Goal: Task Accomplishment & Management: Use online tool/utility

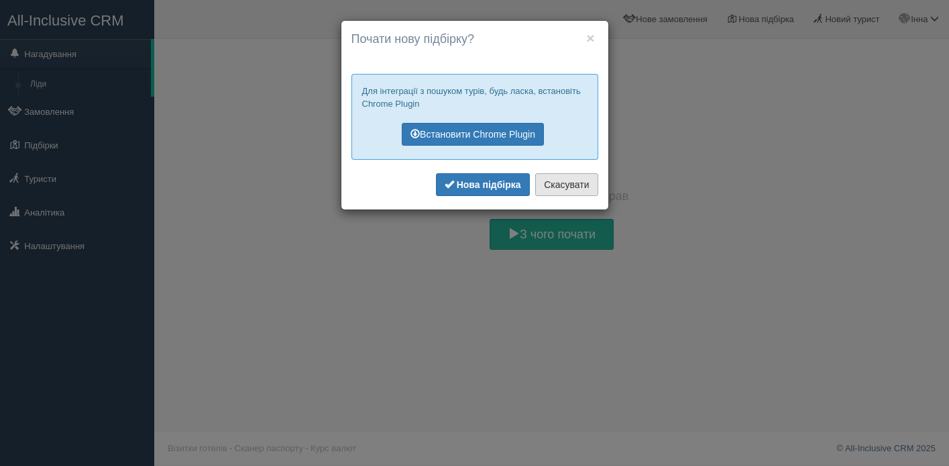
click at [554, 186] on button "Скасувати" at bounding box center [566, 184] width 62 height 23
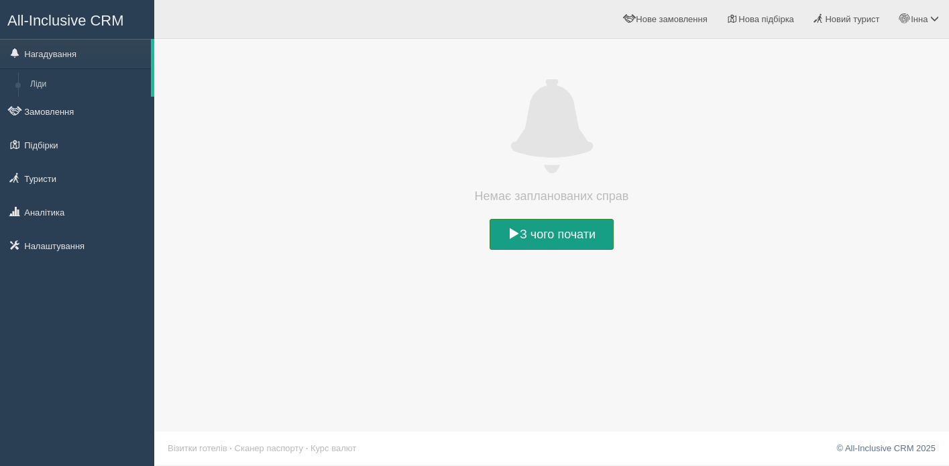
click at [528, 230] on link "З чого почати" at bounding box center [552, 234] width 124 height 31
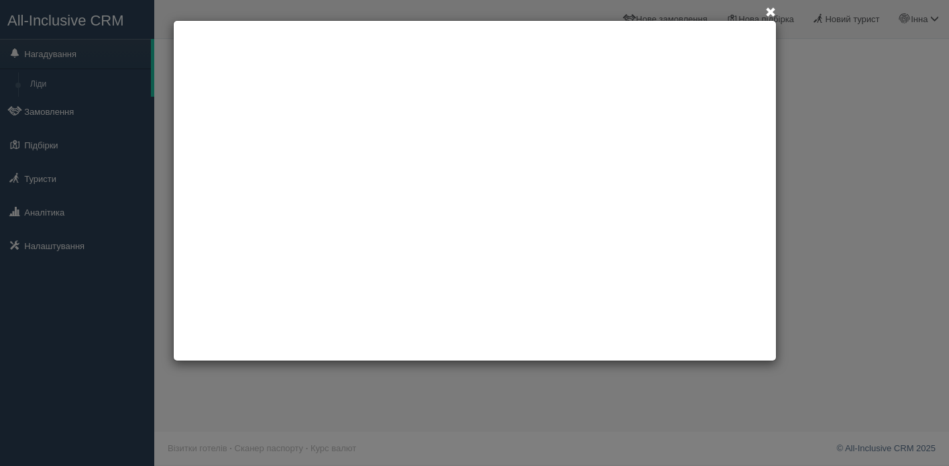
click at [768, 9] on span at bounding box center [770, 12] width 11 height 11
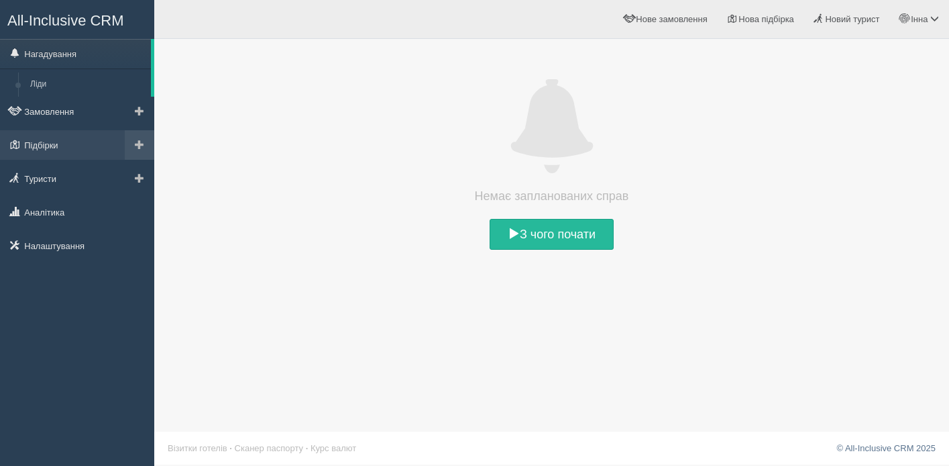
click at [140, 148] on span at bounding box center [139, 144] width 9 height 9
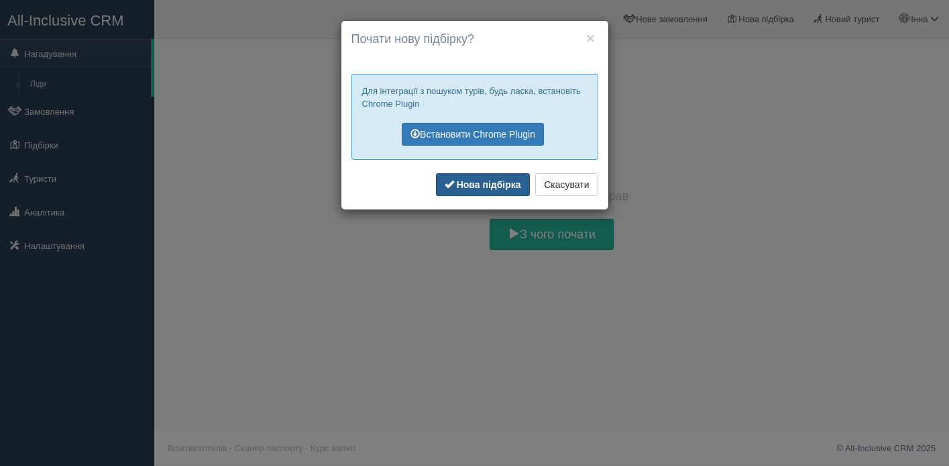
click at [486, 183] on b "Нова підбірка" at bounding box center [489, 184] width 64 height 11
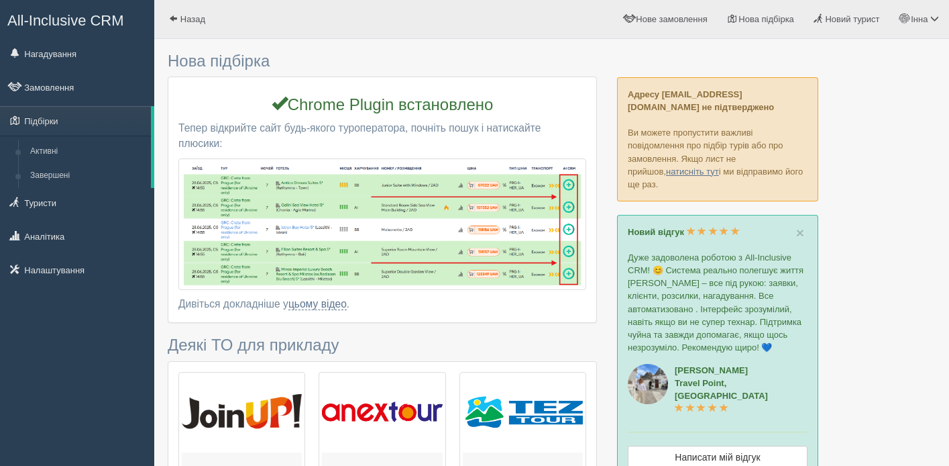
scroll to position [228, 0]
